Goal: Information Seeking & Learning: Learn about a topic

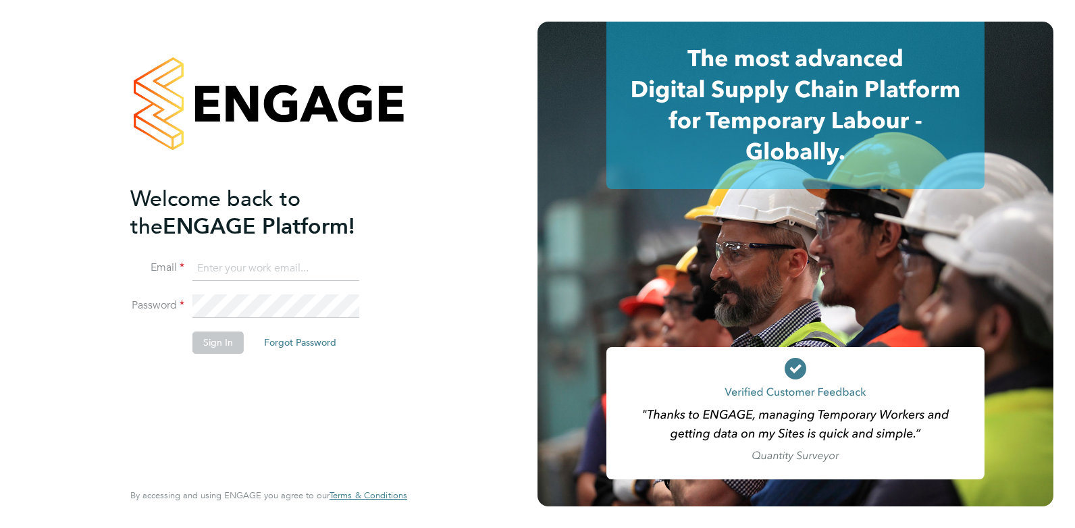
click at [235, 268] on input at bounding box center [275, 269] width 167 height 24
type input "amy@omniapeople.com"
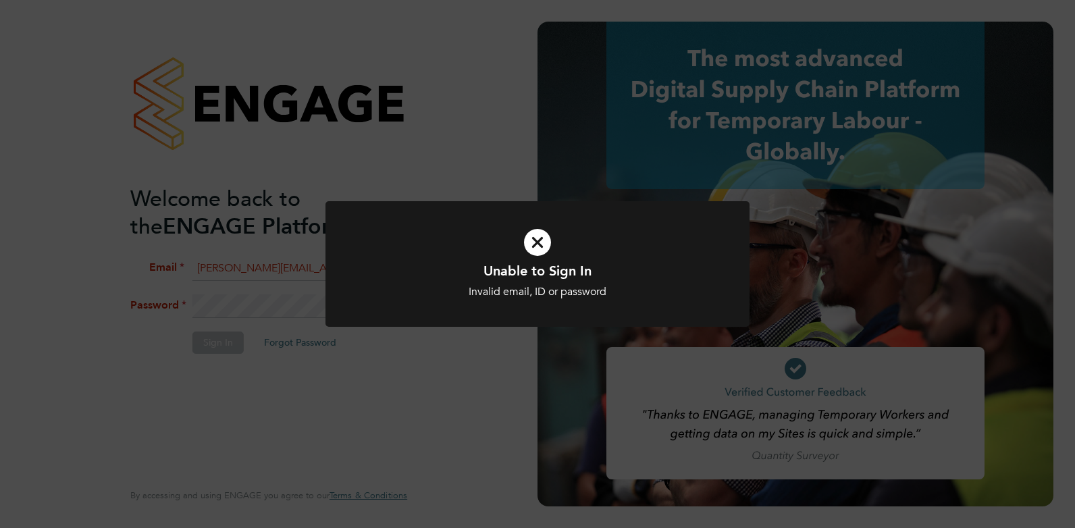
click at [446, 290] on div "Invalid email, ID or password" at bounding box center [537, 292] width 351 height 14
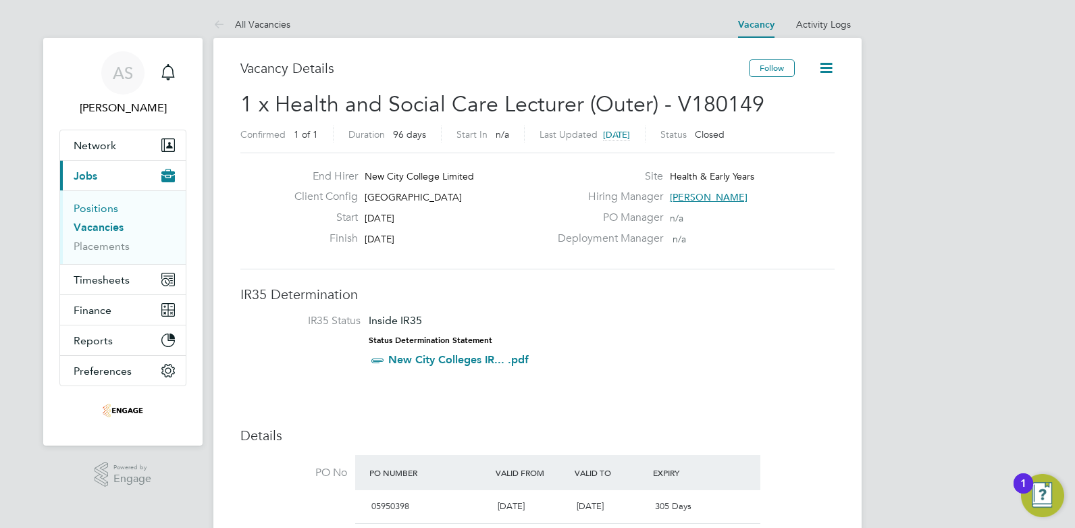
click at [105, 206] on link "Positions" at bounding box center [96, 208] width 45 height 13
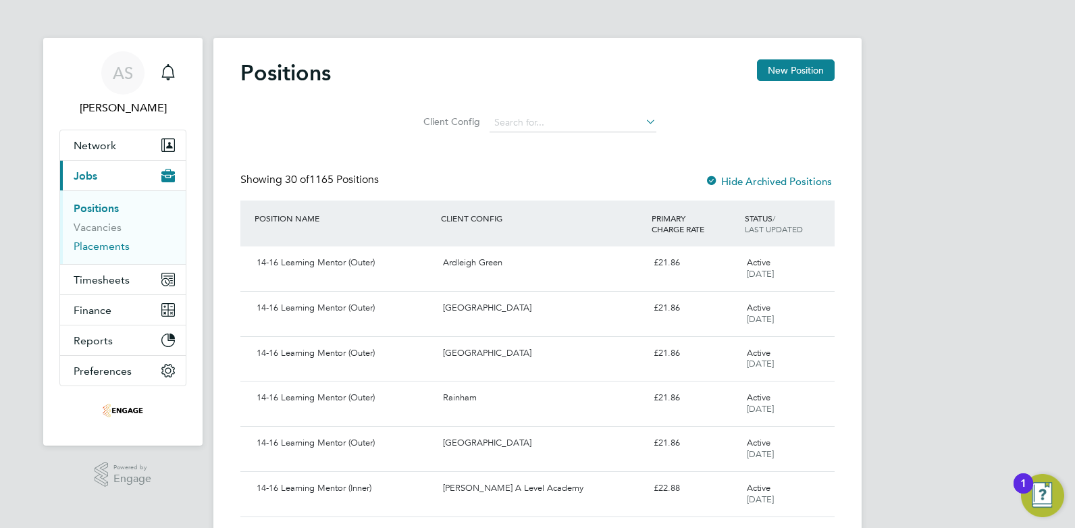
click at [97, 248] on link "Placements" at bounding box center [102, 246] width 56 height 13
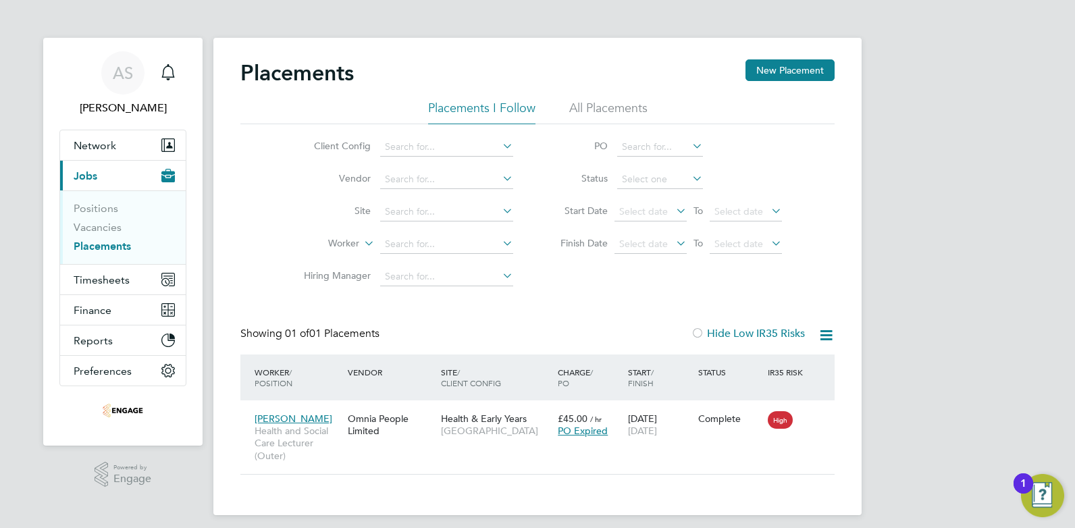
click at [640, 107] on li "All Placements" at bounding box center [608, 112] width 78 height 24
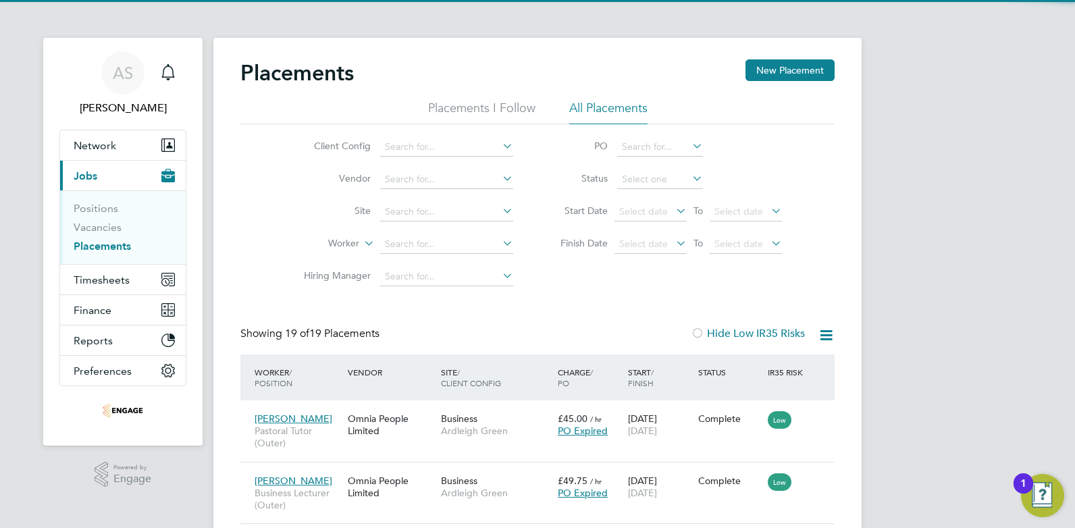
scroll to position [39, 118]
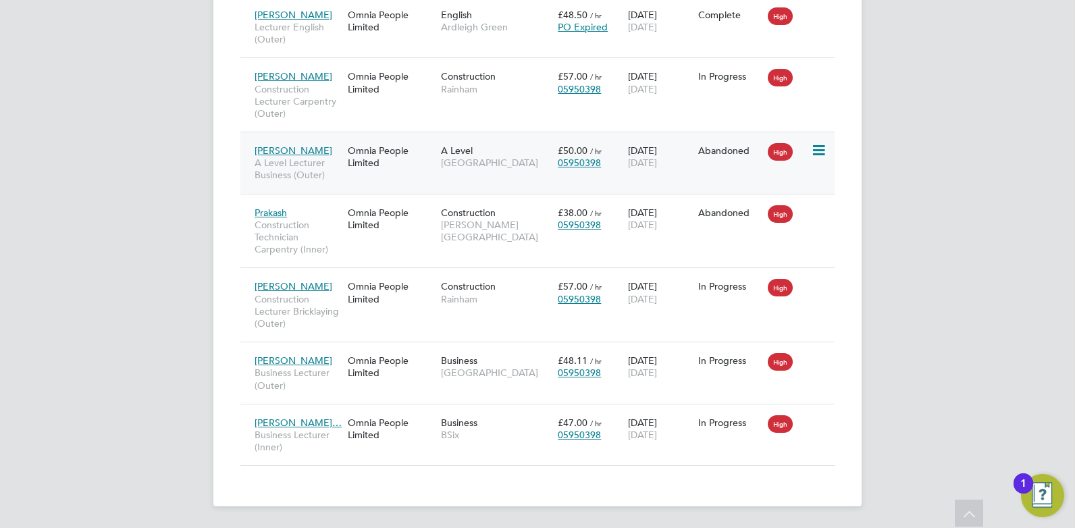
click at [300, 148] on span "[PERSON_NAME]" at bounding box center [294, 151] width 78 height 12
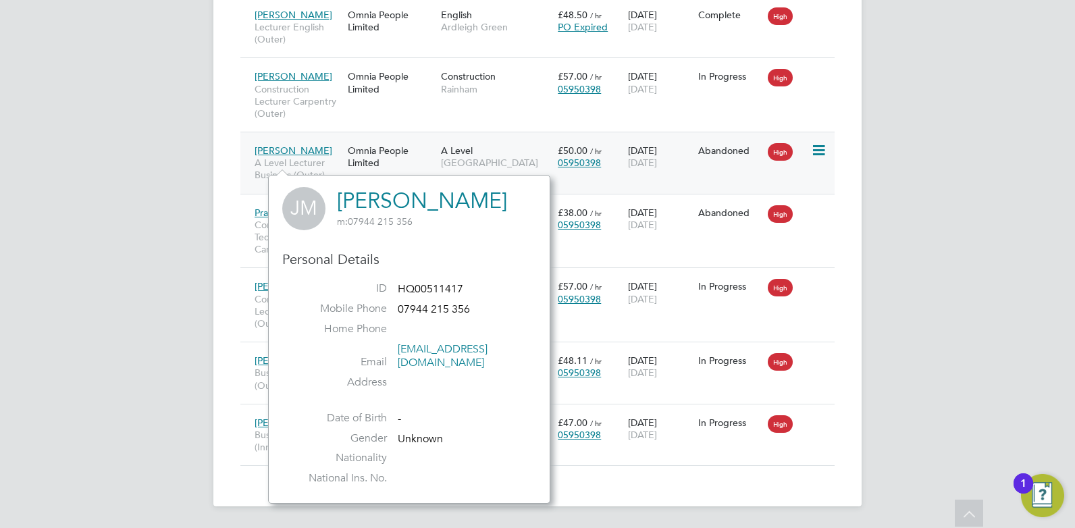
click at [823, 150] on icon at bounding box center [818, 150] width 14 height 16
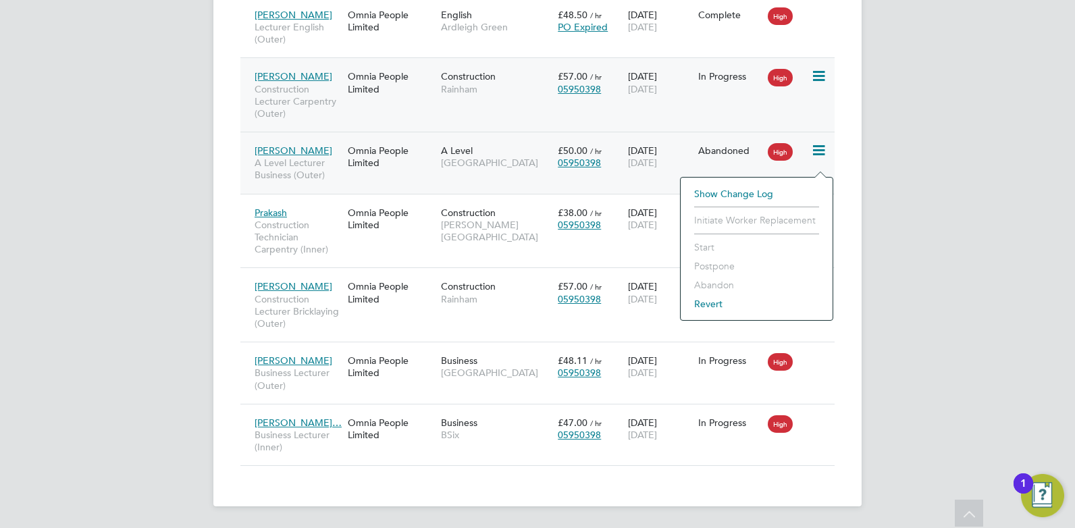
click at [360, 116] on div "[PERSON_NAME] Construction Lecturer Carpentry (Outer) Omnia People Limited Cons…" at bounding box center [537, 94] width 594 height 74
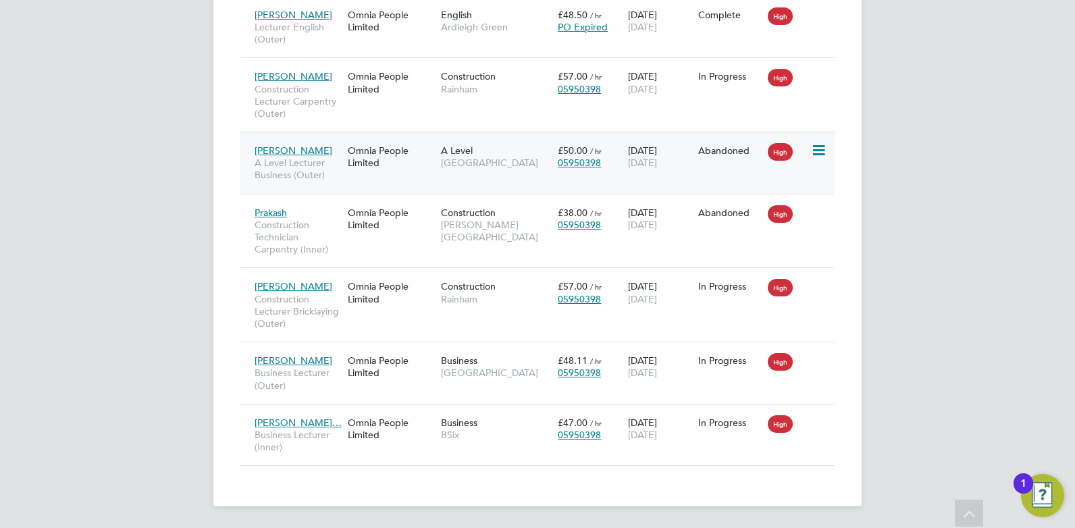
click at [573, 153] on span "£50.00" at bounding box center [573, 151] width 30 height 12
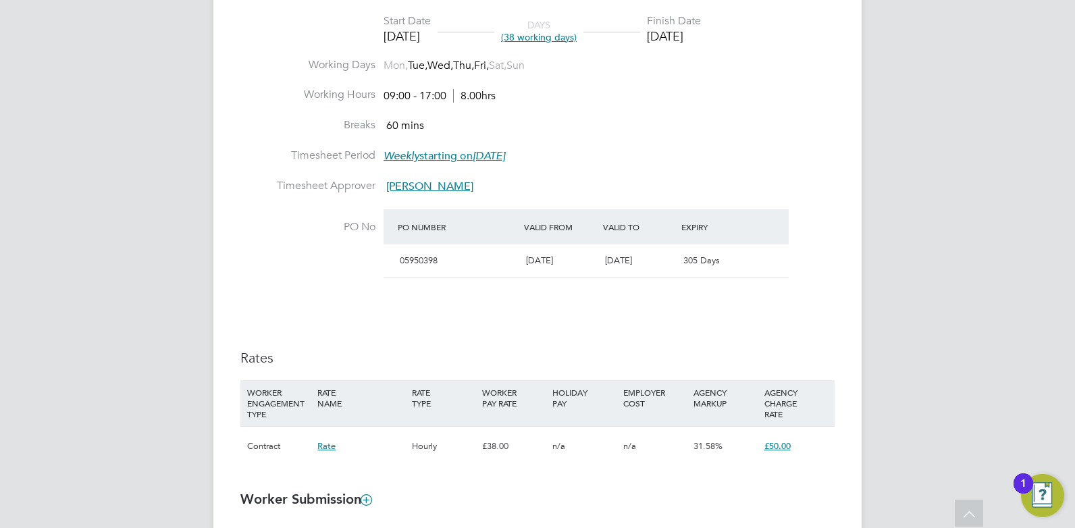
scroll to position [810, 0]
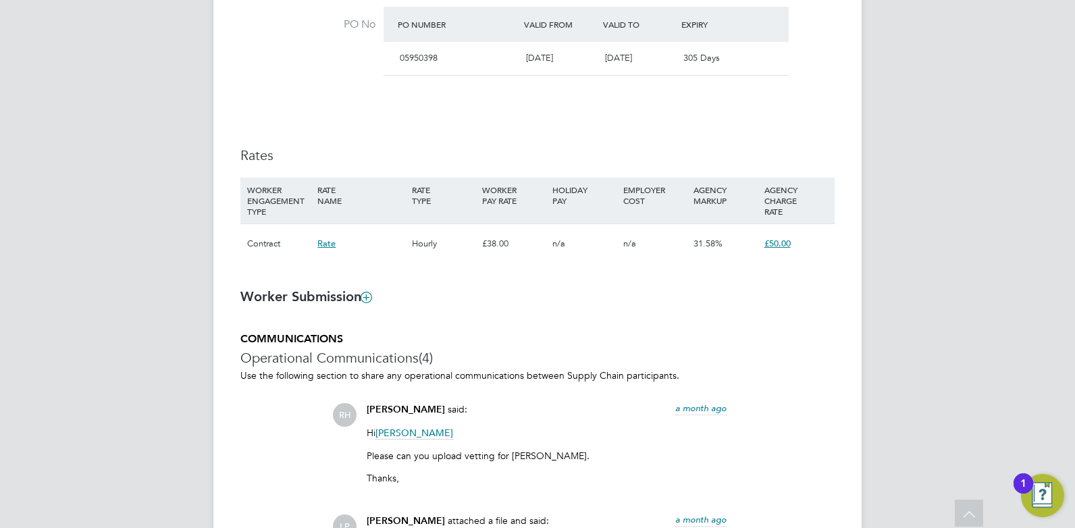
click at [326, 246] on span "Rate" at bounding box center [326, 243] width 18 height 11
click at [712, 302] on h3 "Worker Submission" at bounding box center [537, 297] width 594 height 18
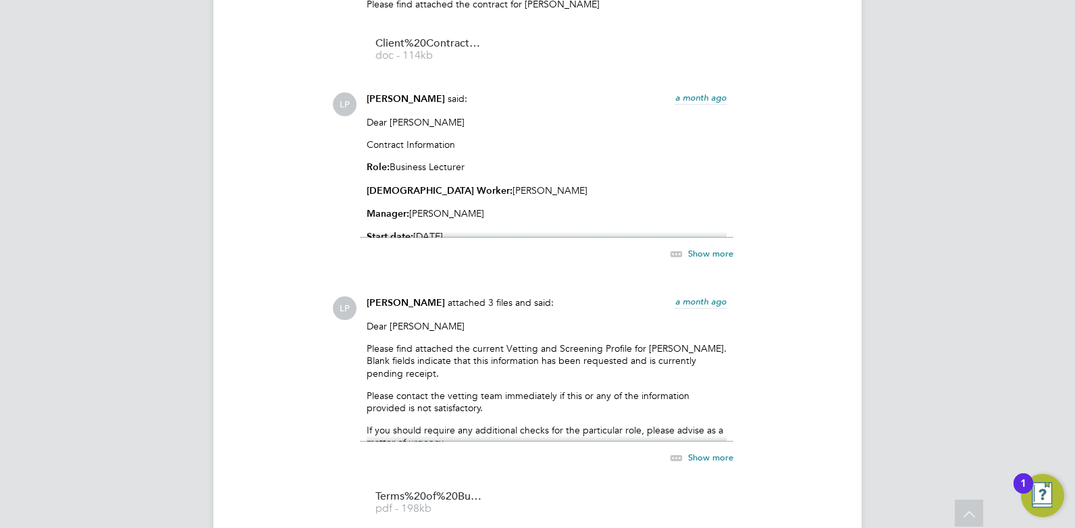
scroll to position [1418, 0]
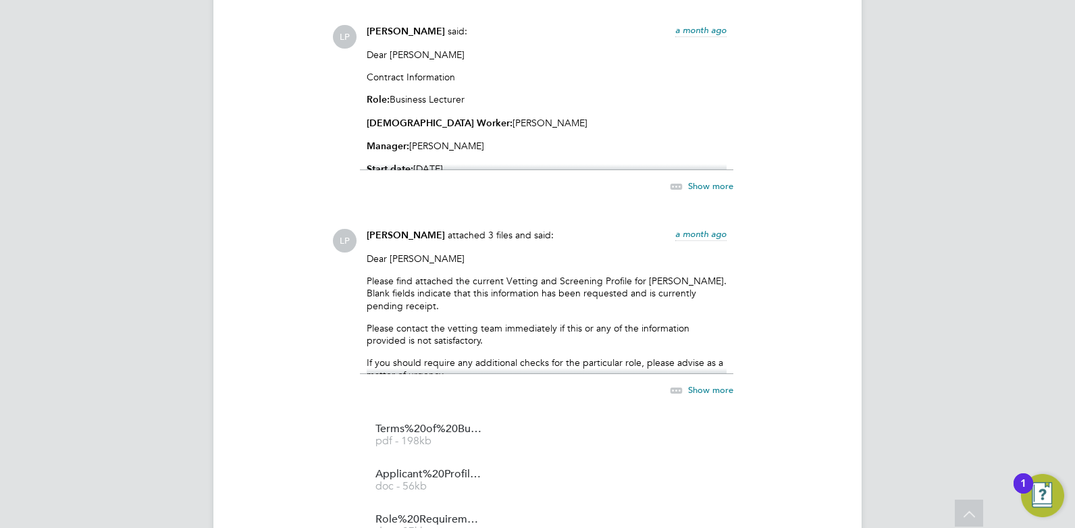
click at [571, 280] on p "Please find attached the current Vetting and Screening Profile for Joelle Monro…" at bounding box center [547, 293] width 360 height 37
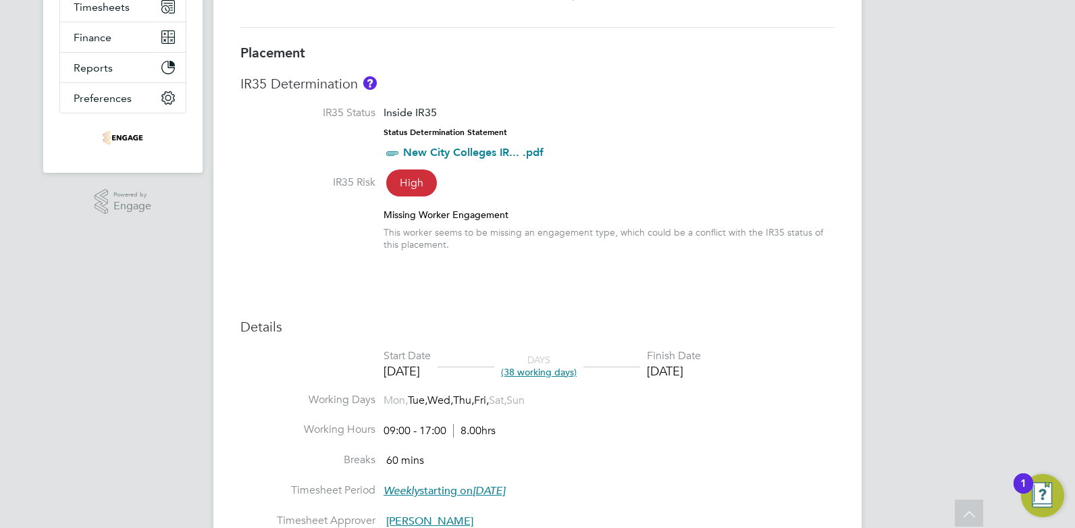
scroll to position [3, 0]
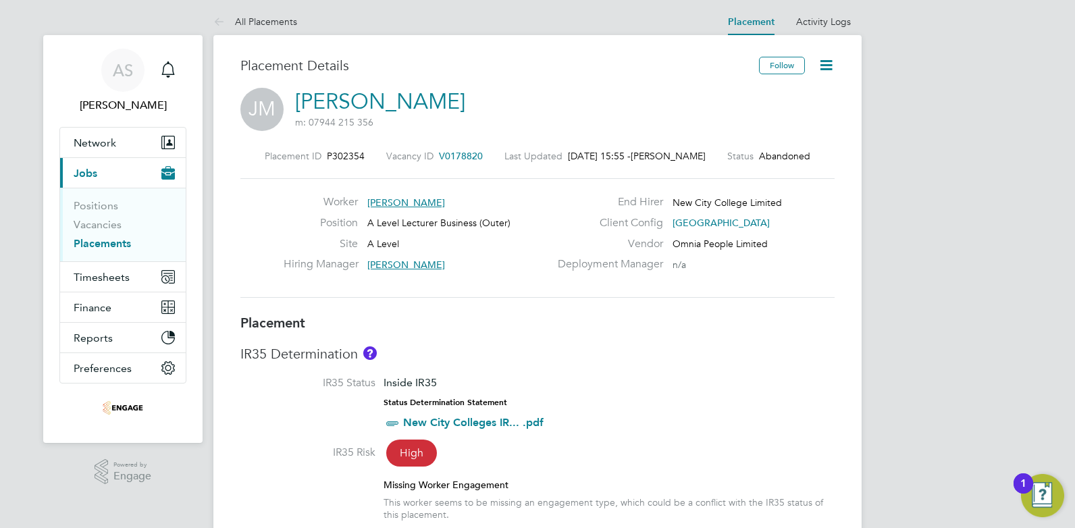
click at [392, 203] on span "[PERSON_NAME]" at bounding box center [406, 203] width 78 height 12
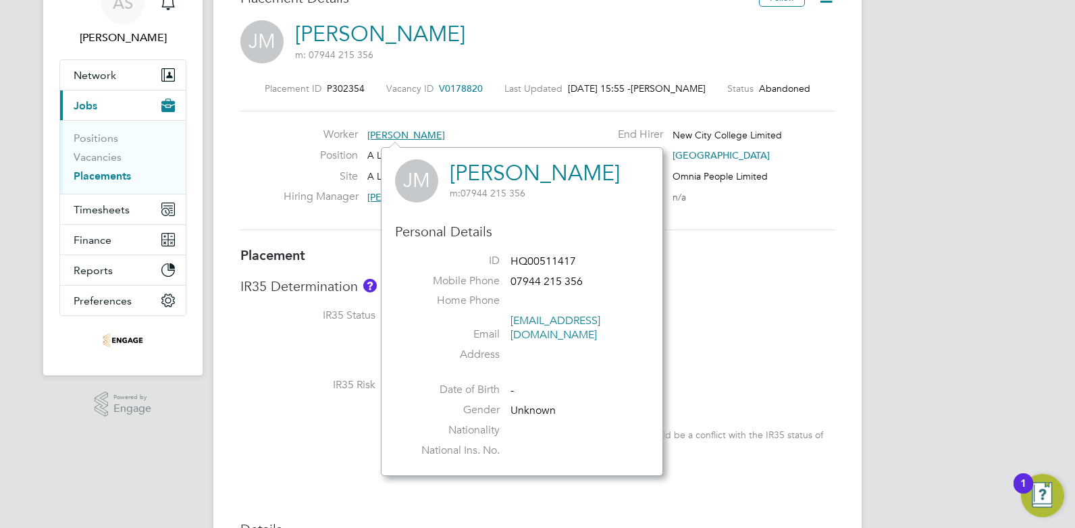
scroll to position [138, 0]
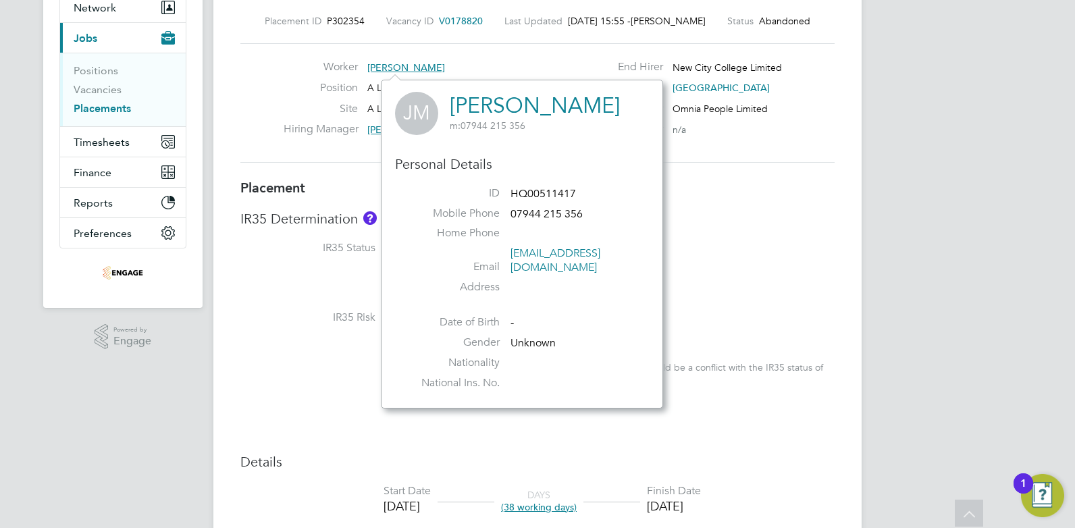
click at [709, 313] on div "IR35 Risk High" at bounding box center [537, 319] width 594 height 17
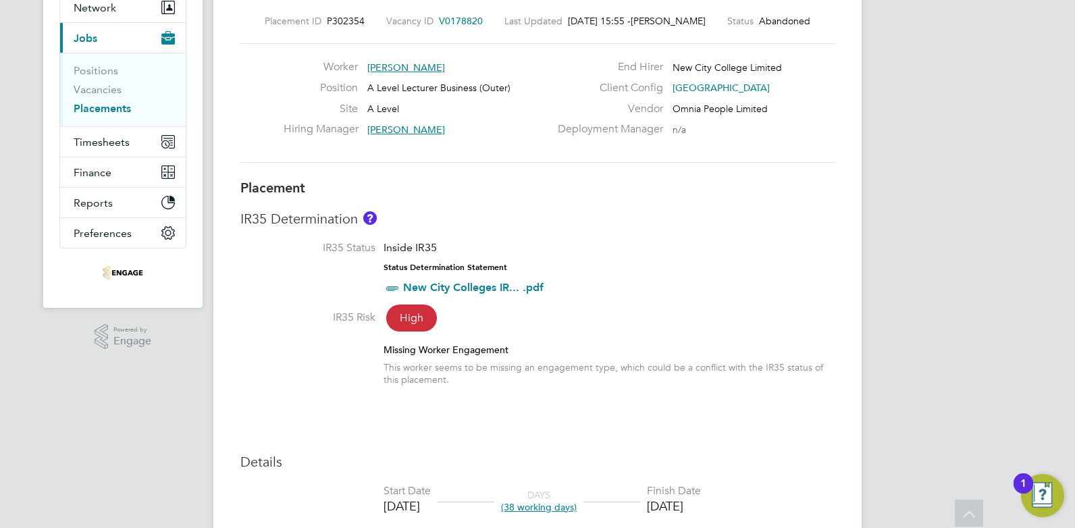
scroll to position [70, 0]
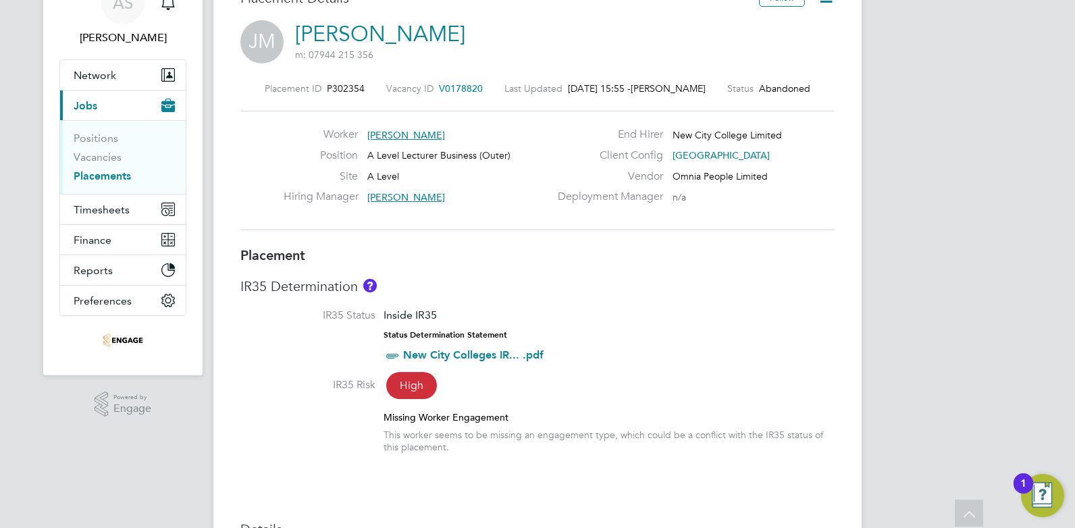
click at [394, 135] on span "[PERSON_NAME]" at bounding box center [406, 135] width 78 height 12
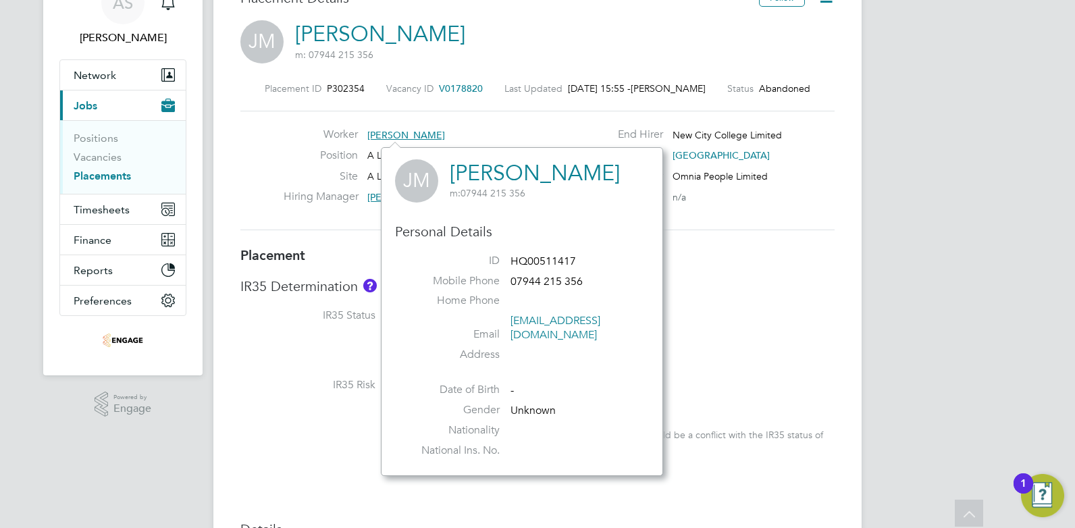
click at [723, 371] on li "IR35 Status Inside IR35 Status Determination Statement New City Colleges IR... …" at bounding box center [537, 343] width 594 height 69
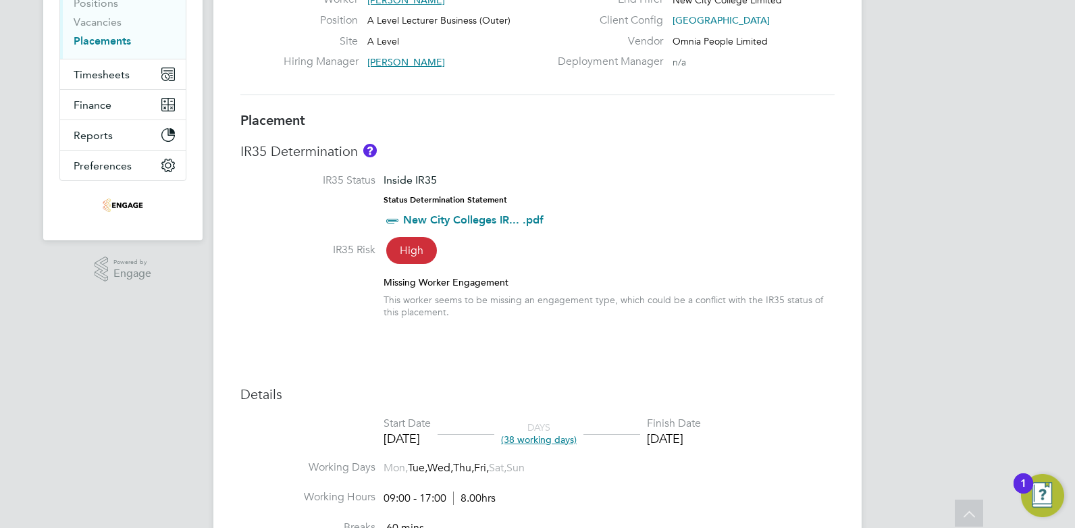
scroll to position [0, 0]
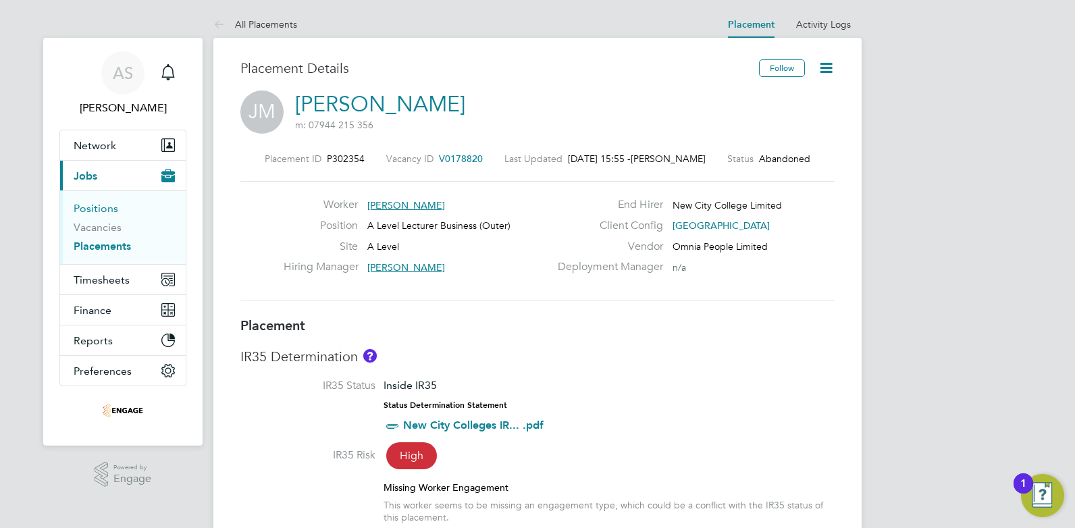
click at [101, 210] on link "Positions" at bounding box center [96, 208] width 45 height 13
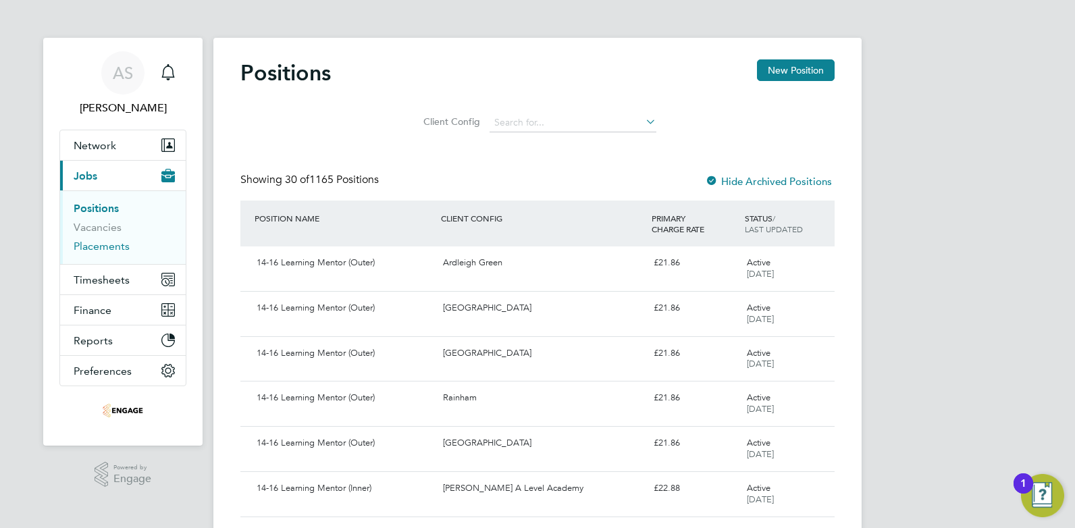
click at [109, 240] on link "Placements" at bounding box center [102, 246] width 56 height 13
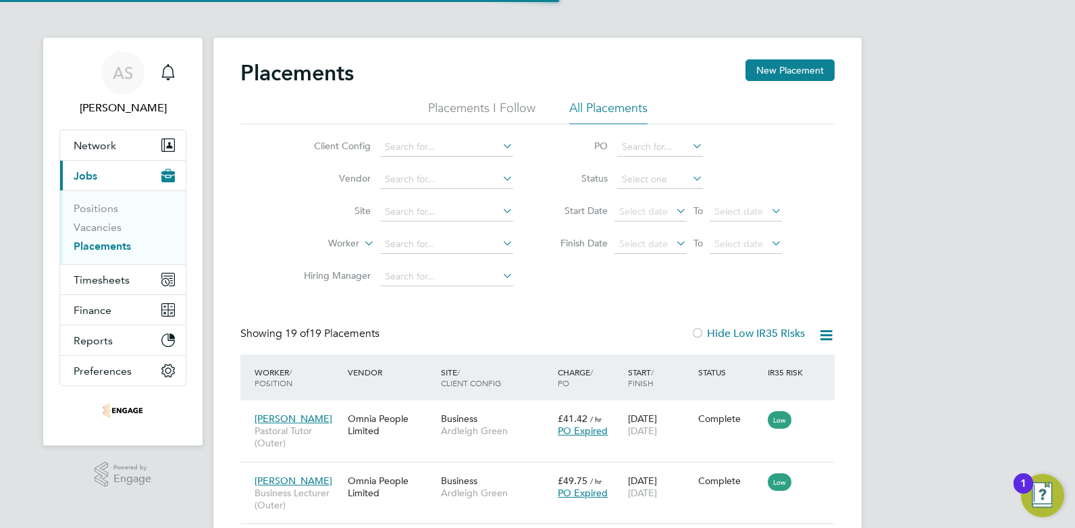
scroll to position [7, 7]
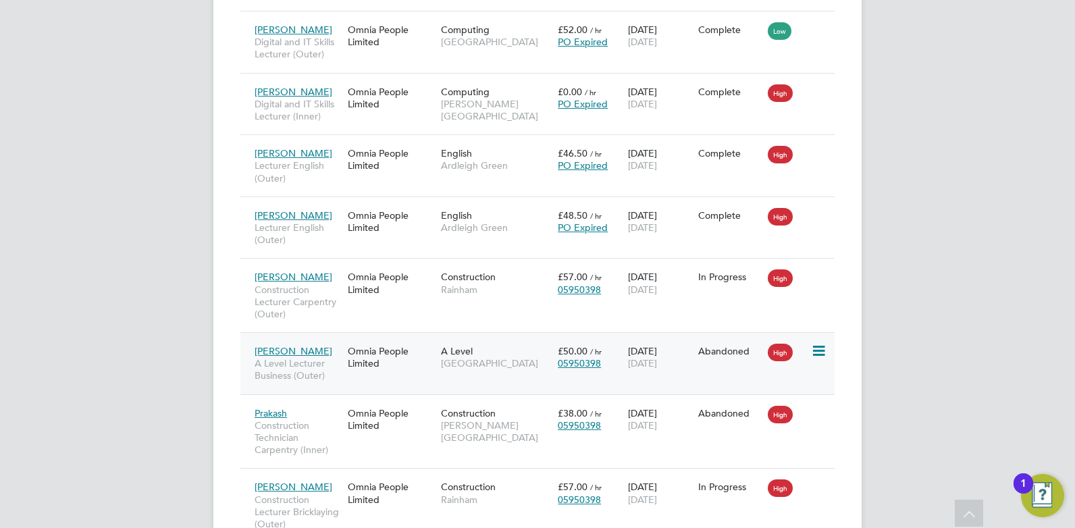
click at [816, 359] on icon at bounding box center [818, 351] width 14 height 16
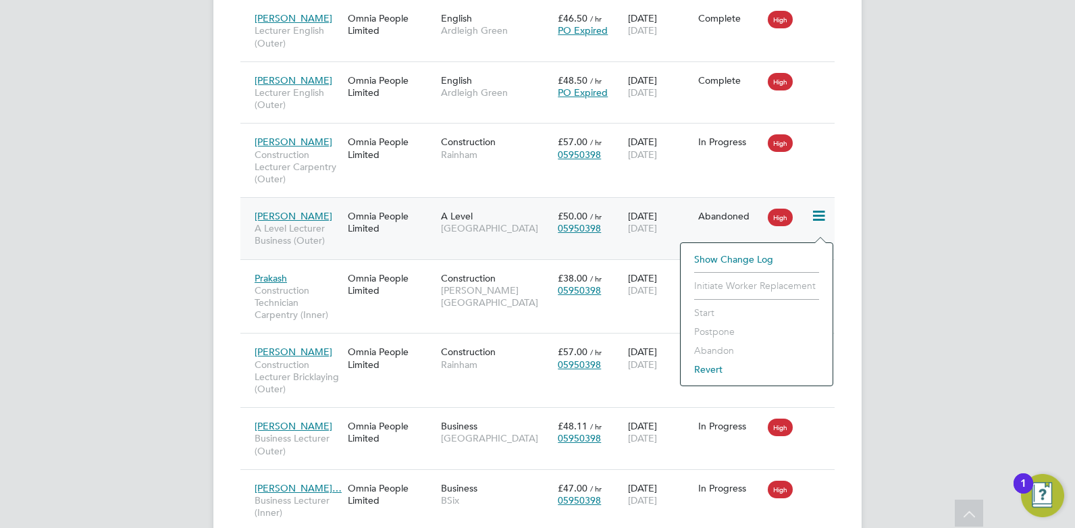
click at [342, 229] on div "Joelle Monrose A Level Lecturer Business (Outer)" at bounding box center [297, 228] width 93 height 51
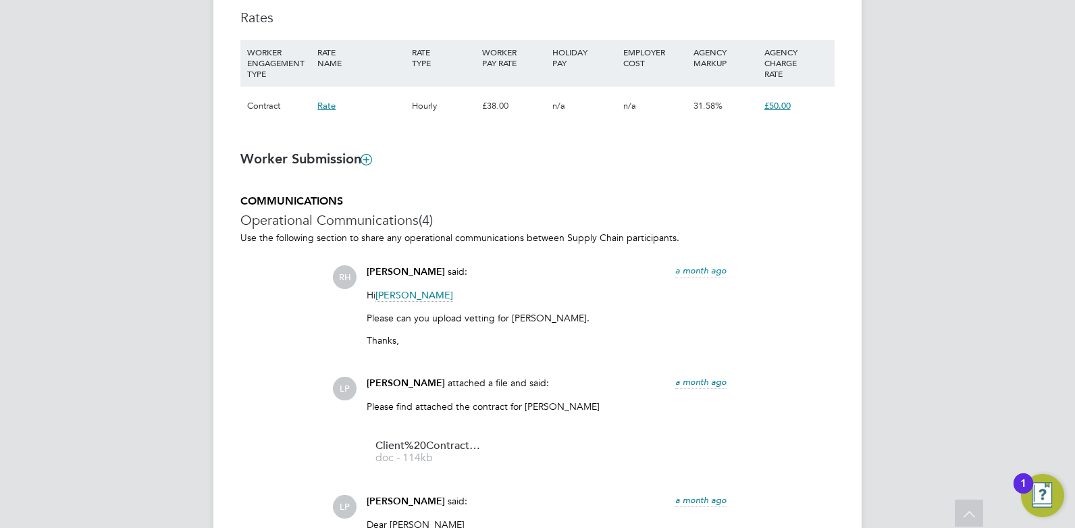
click at [434, 105] on div "Hourly" at bounding box center [444, 105] width 70 height 39
click at [781, 108] on span "£50.00" at bounding box center [777, 105] width 26 height 11
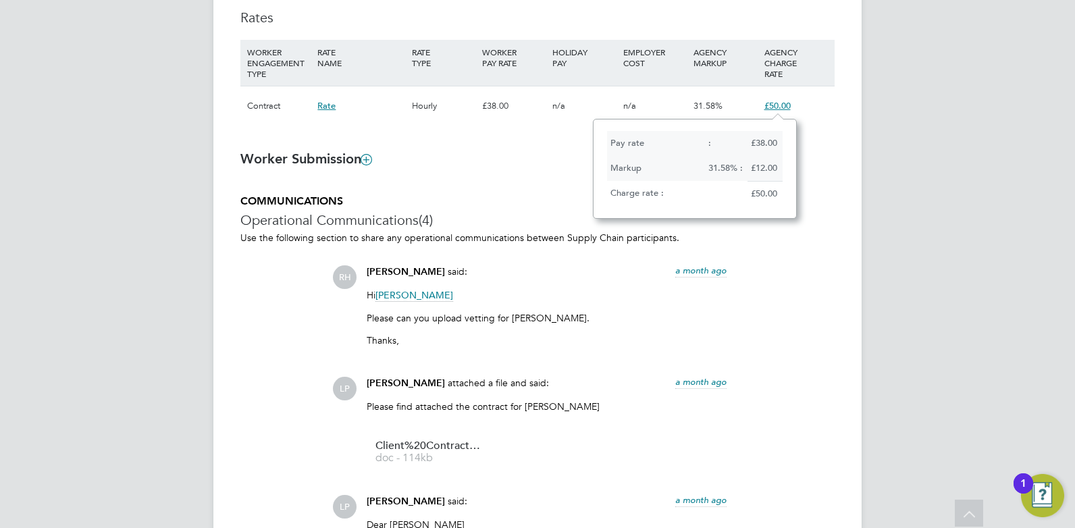
click at [781, 108] on span "£50.00" at bounding box center [777, 105] width 26 height 11
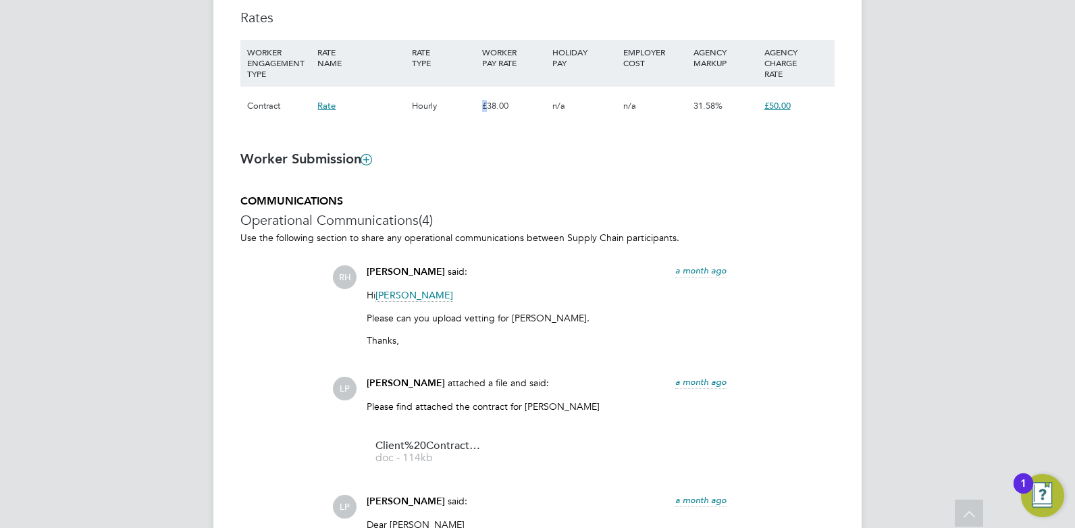
click at [484, 110] on div "£38.00" at bounding box center [514, 105] width 70 height 39
click at [323, 106] on span "Rate" at bounding box center [326, 105] width 18 height 11
click at [326, 106] on span "Rate" at bounding box center [326, 105] width 18 height 11
drag, startPoint x: 326, startPoint y: 106, endPoint x: 413, endPoint y: 109, distance: 87.2
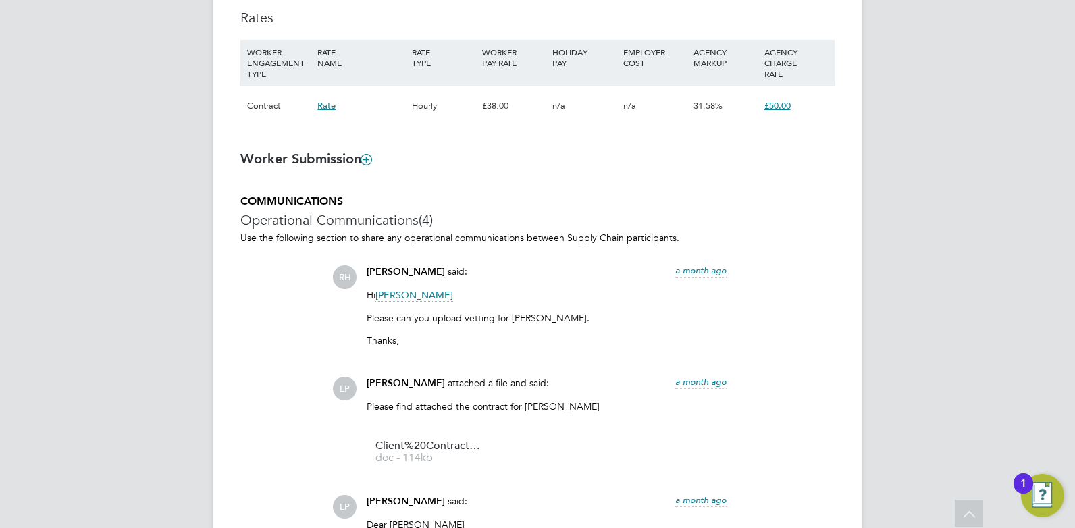
click at [413, 109] on div "Hourly" at bounding box center [444, 105] width 70 height 39
